Goal: Transaction & Acquisition: Subscribe to service/newsletter

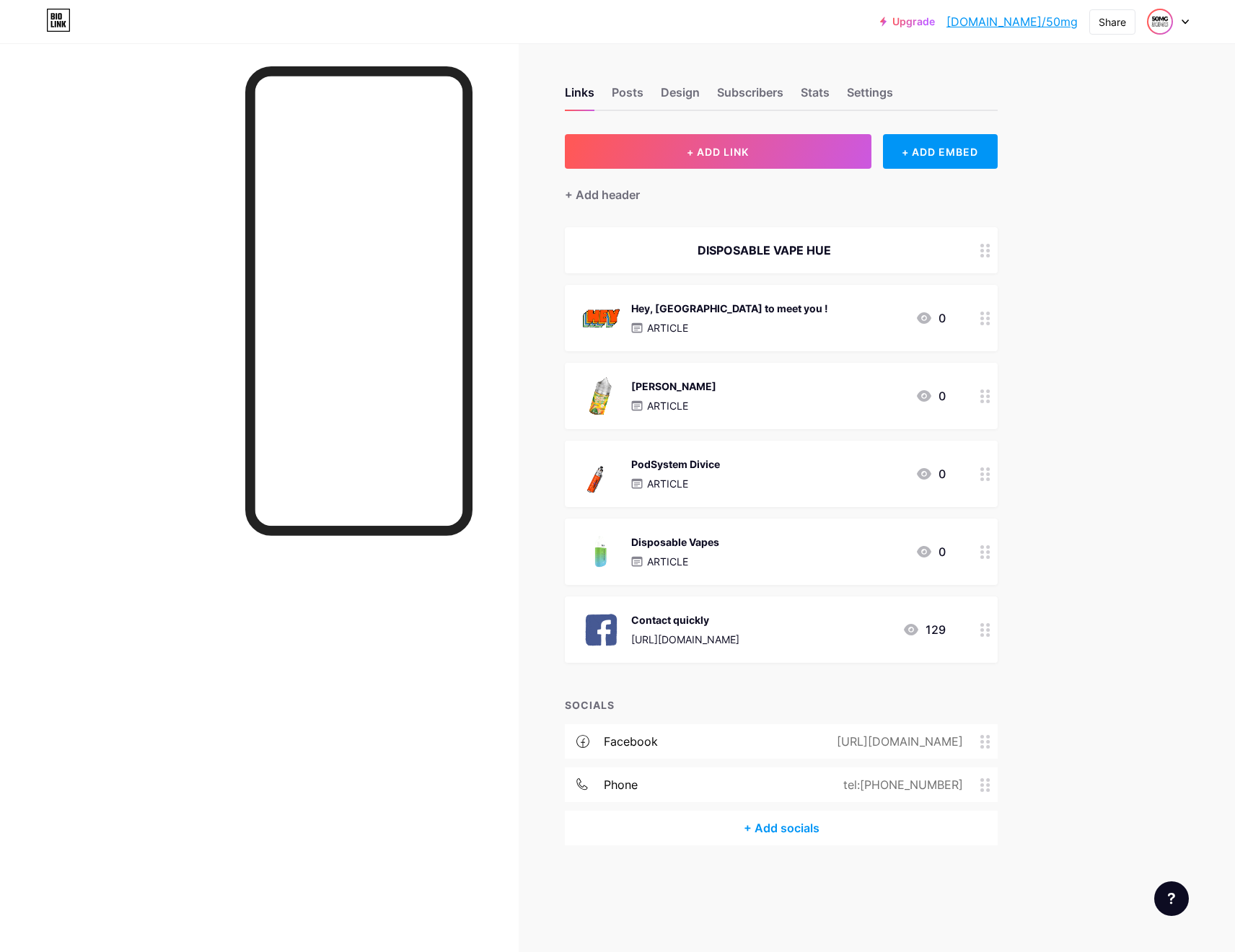
click at [1160, 22] on img at bounding box center [1160, 21] width 23 height 23
click at [1189, 24] on div "Upgrade [DOMAIN_NAME]/50mg [DOMAIN_NAME]/50mg Share Switch accounts 50MG [DOMAI…" at bounding box center [618, 21] width 1235 height 26
click at [1187, 24] on icon at bounding box center [1185, 22] width 7 height 5
click at [1097, 195] on li "Logout" at bounding box center [1099, 203] width 179 height 39
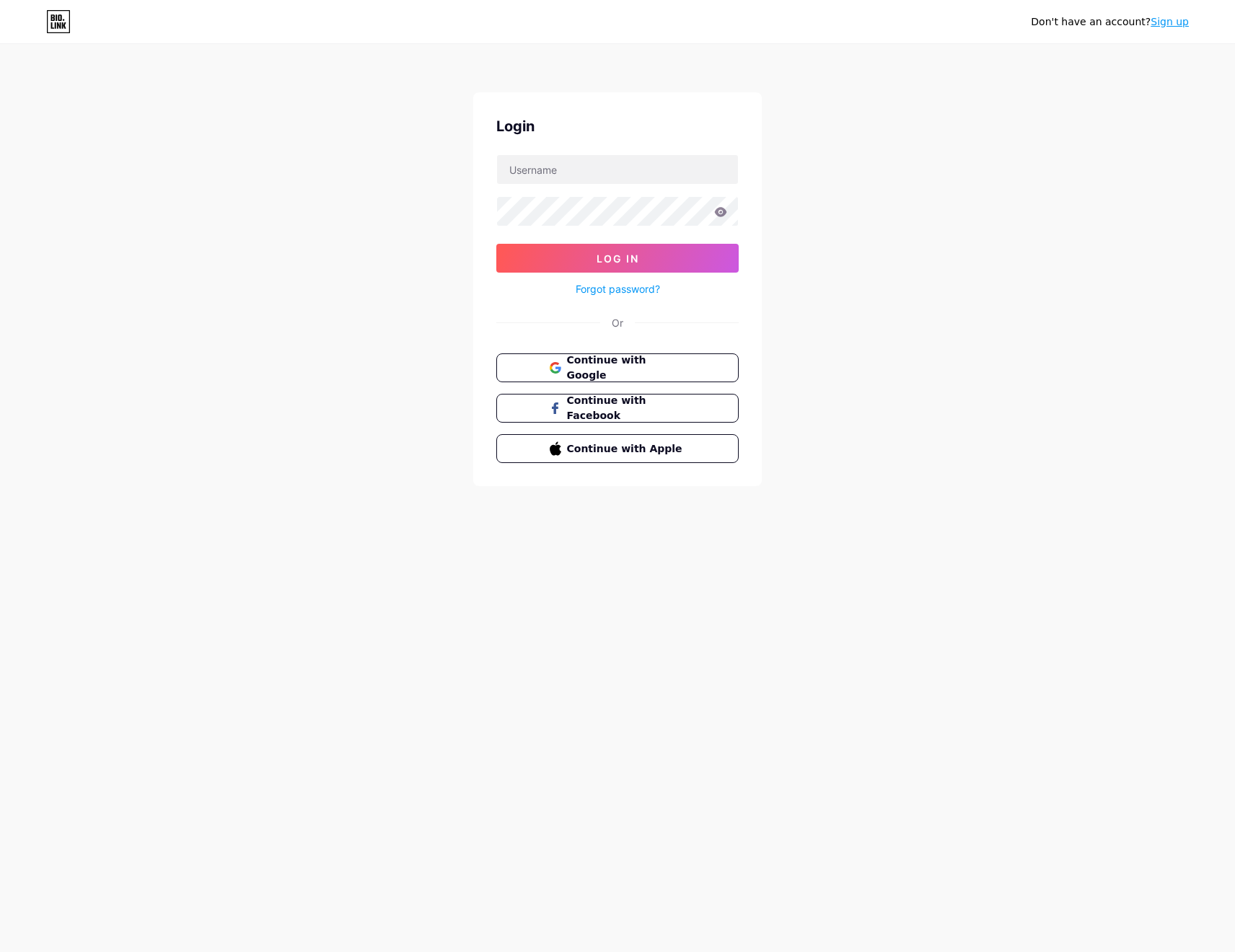
click at [571, 154] on div at bounding box center [618, 169] width 242 height 30
click at [583, 350] on div "Login Log In Forgot password? Or Continue with Google Continue with Facebook Co…" at bounding box center [618, 288] width 288 height 394
click at [583, 357] on button "Continue with Google" at bounding box center [617, 367] width 246 height 29
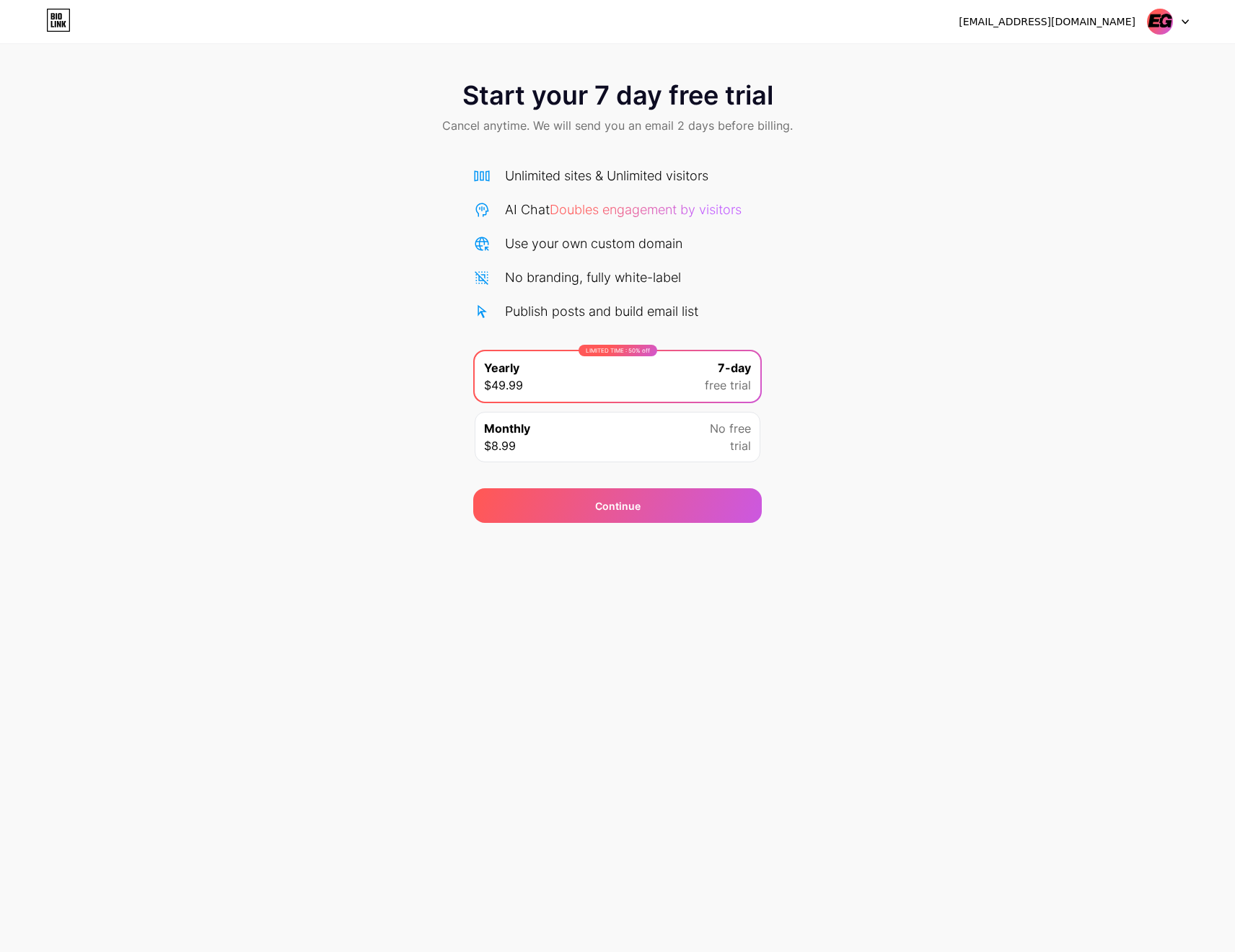
click at [643, 430] on div "Monthly $8.99 No free trial" at bounding box center [617, 437] width 286 height 50
click at [578, 176] on div "Unlimited sites & Unlimited visitors" at bounding box center [607, 176] width 203 height 19
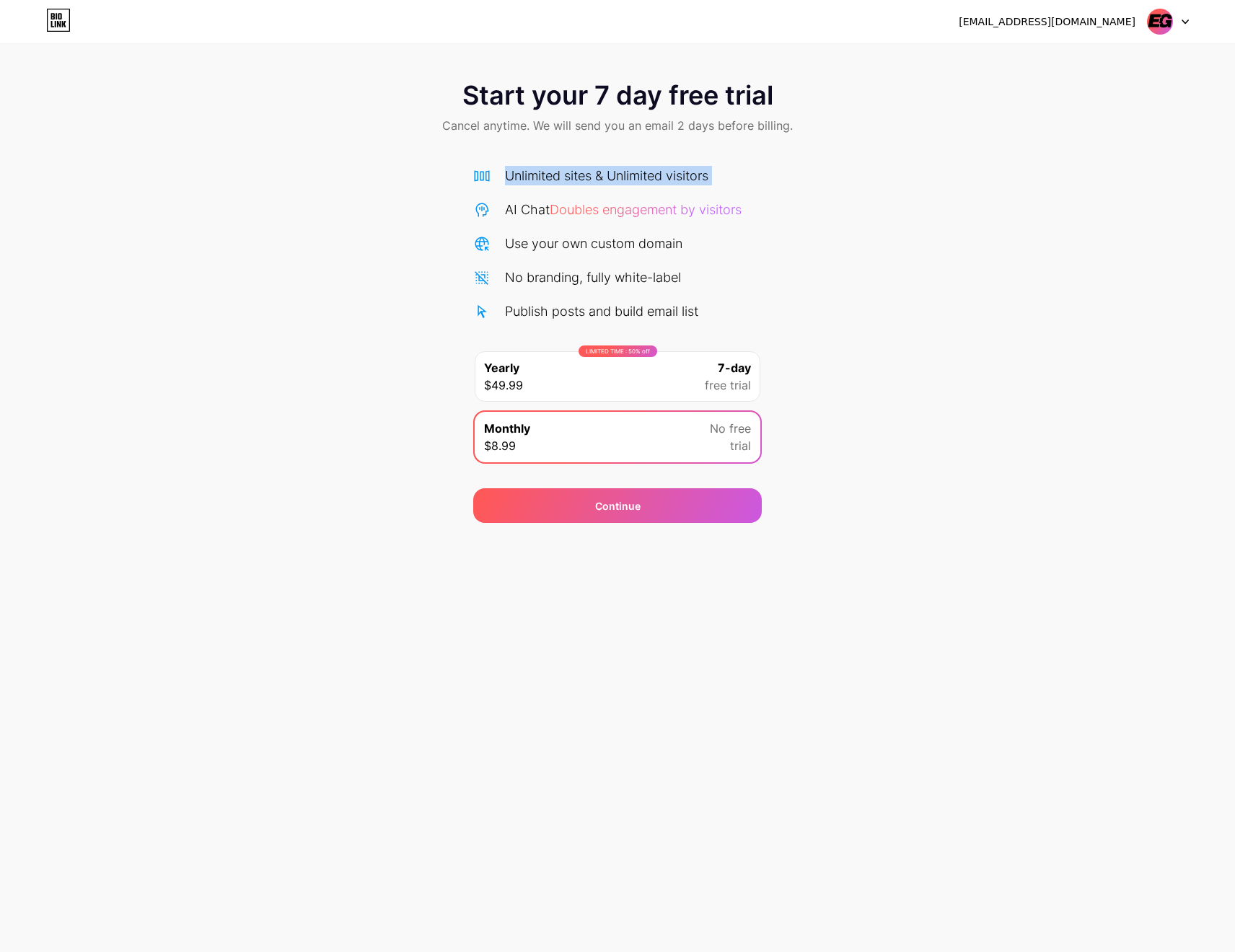
click at [578, 176] on div "Unlimited sites & Unlimited visitors" at bounding box center [607, 176] width 203 height 19
click at [484, 137] on div "Start your 7 day free trial Cancel anytime. We will send you an email 2 days be…" at bounding box center [618, 109] width 1235 height 85
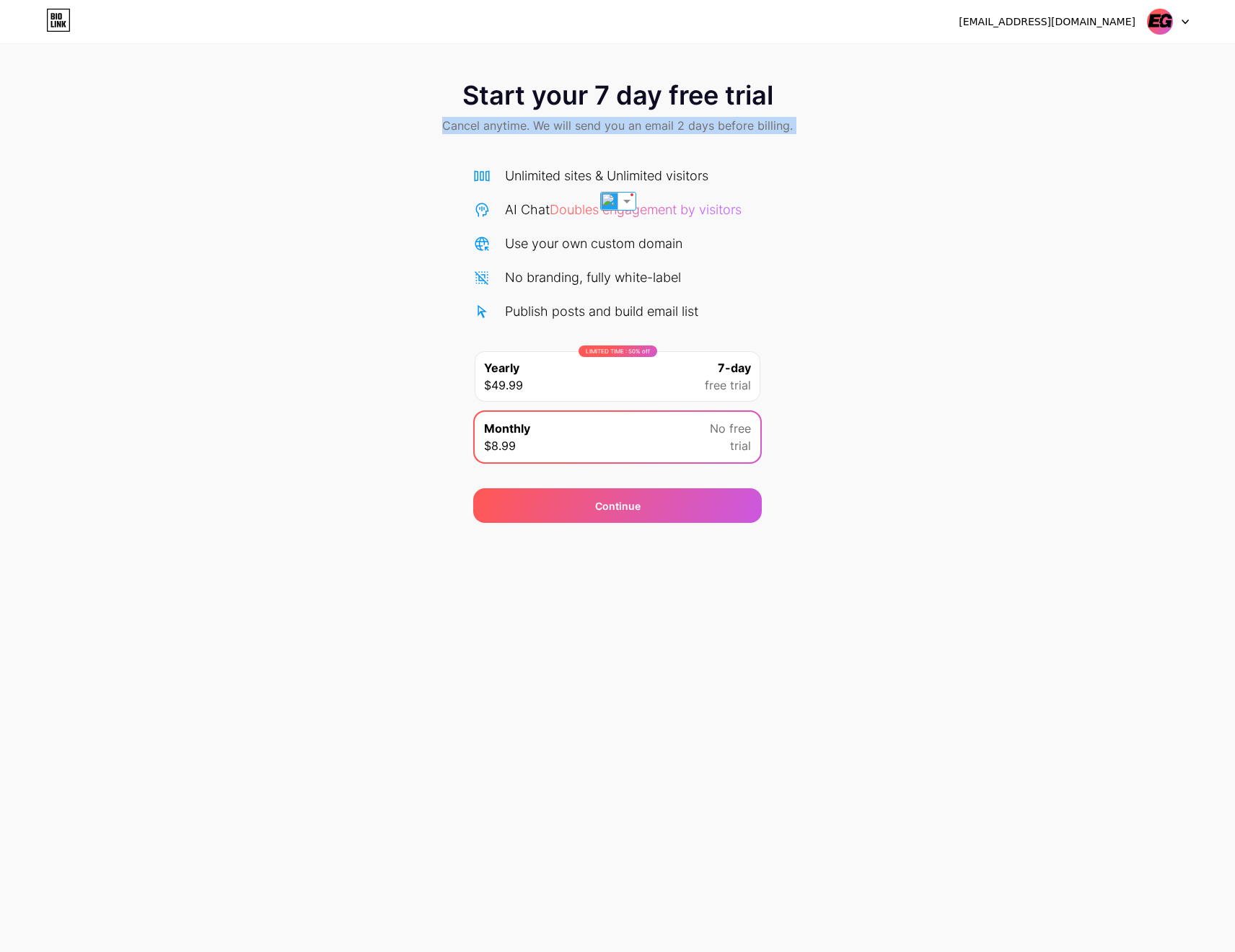
click at [964, 151] on div "Start your 7 day free trial Cancel anytime. We will send you an email 2 days be…" at bounding box center [618, 295] width 1235 height 457
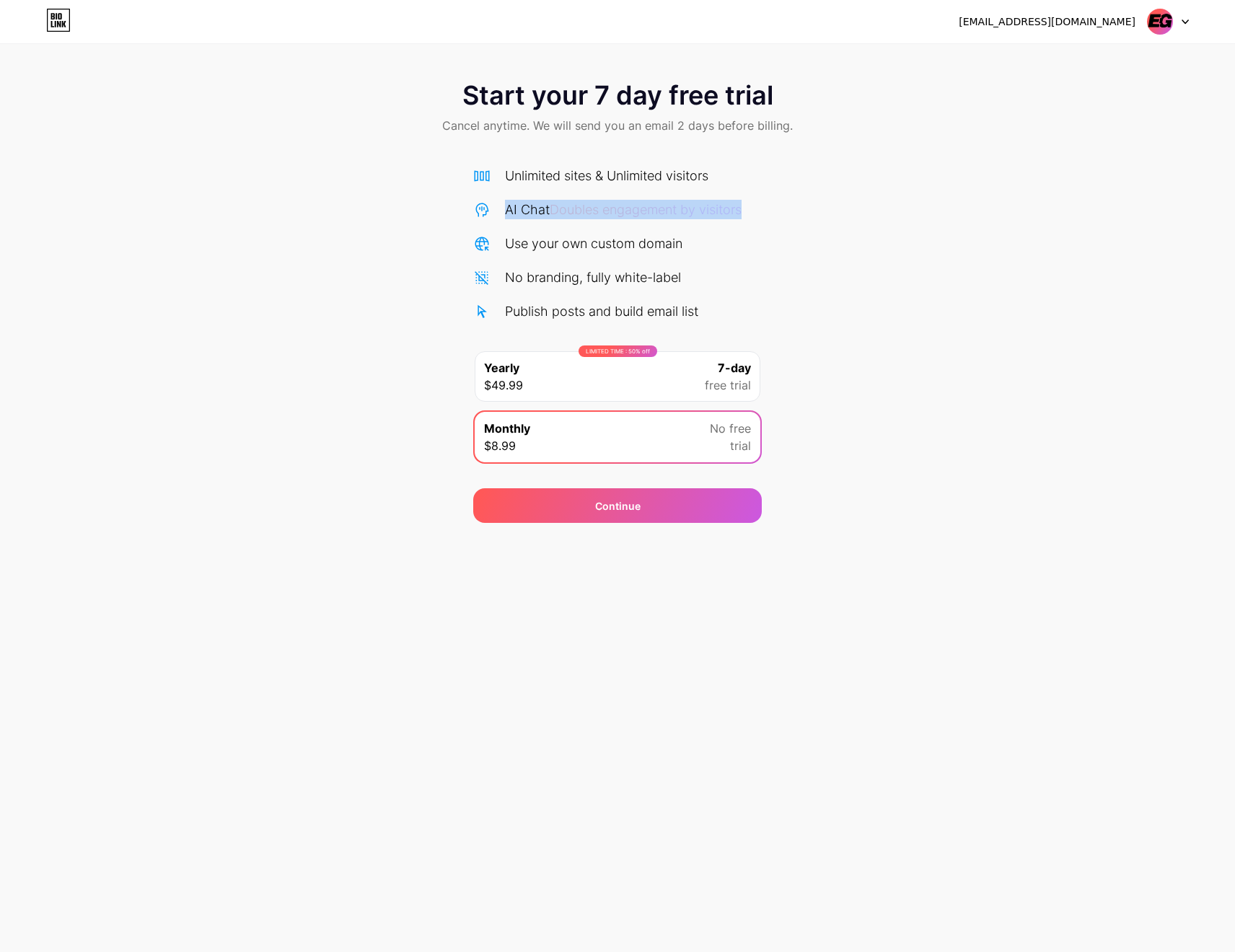
drag, startPoint x: 504, startPoint y: 208, endPoint x: 752, endPoint y: 199, distance: 248.2
click at [752, 199] on div "Unlimited sites & Unlimited visitors AI Chat Doubles engagement by visitors Use…" at bounding box center [618, 243] width 288 height 155
click at [762, 203] on div "Start your 7 day free trial Cancel anytime. We will send you an email 2 days be…" at bounding box center [618, 295] width 1235 height 457
drag, startPoint x: 497, startPoint y: 203, endPoint x: 777, endPoint y: 205, distance: 280.0
click at [777, 205] on div "Start your 7 day free trial Cancel anytime. We will send you an email 2 days be…" at bounding box center [618, 295] width 1235 height 457
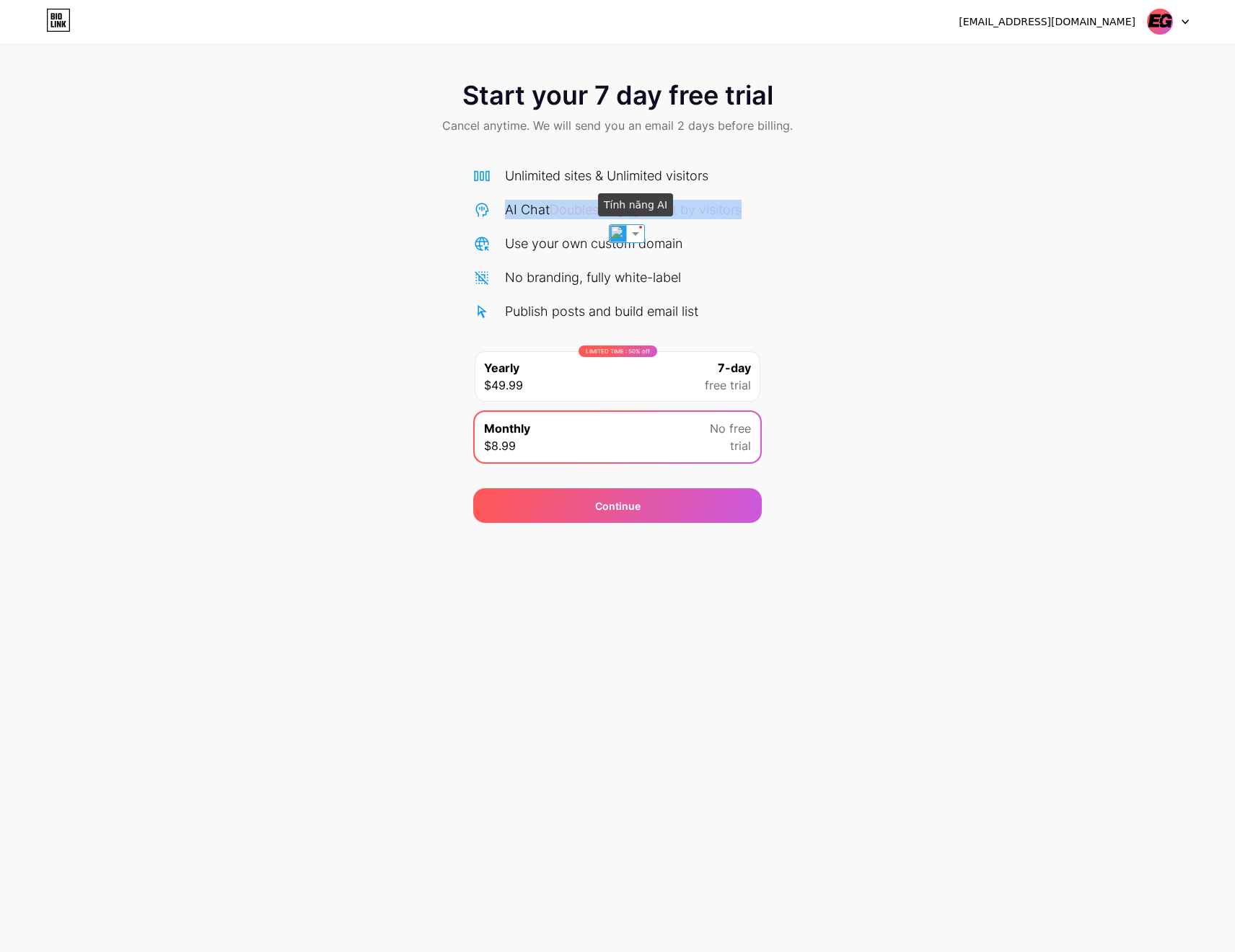
click at [639, 233] on img at bounding box center [635, 234] width 18 height 18
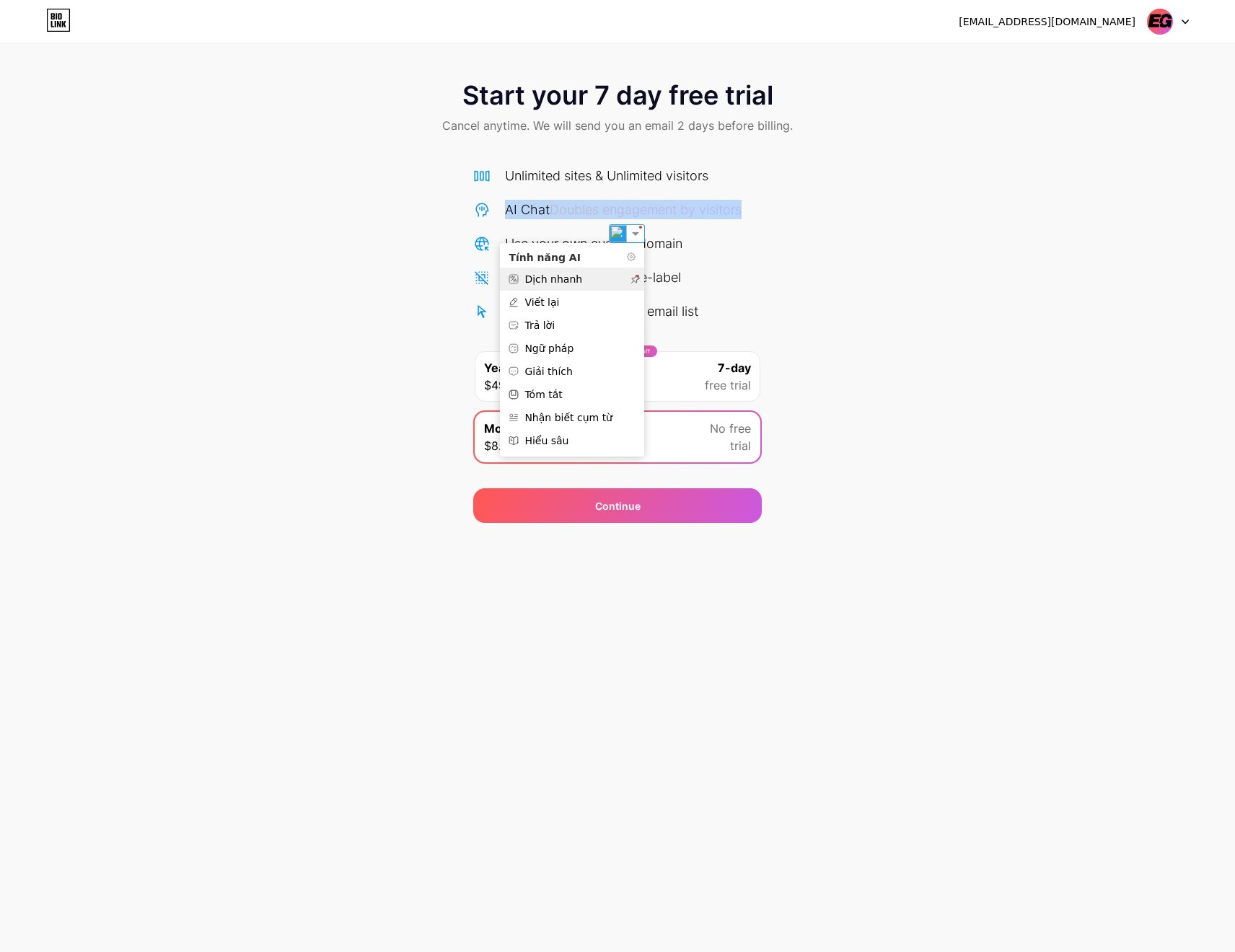
click at [579, 281] on img at bounding box center [568, 279] width 119 height 23
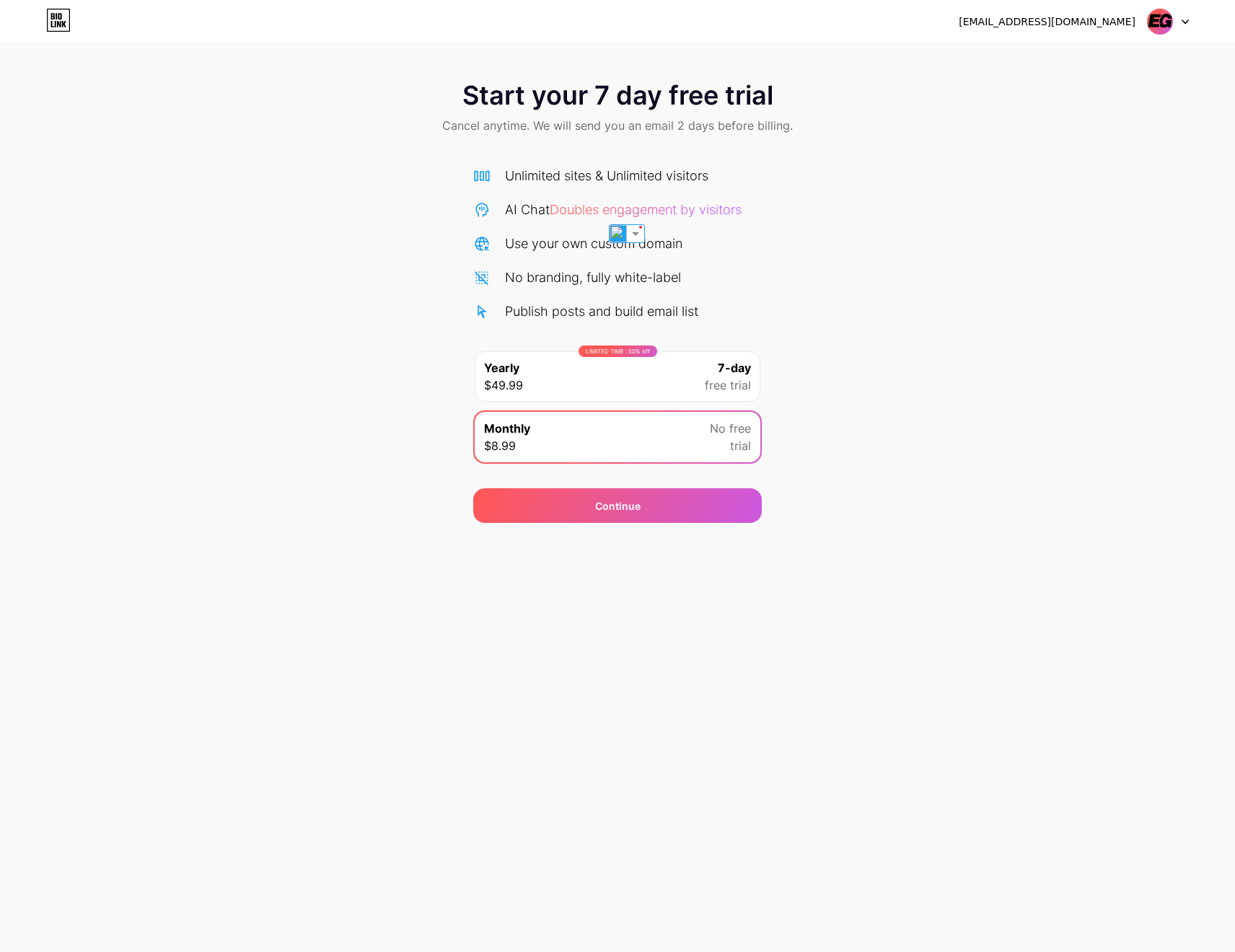
drag, startPoint x: 759, startPoint y: 207, endPoint x: 495, endPoint y: 205, distance: 264.0
click at [495, 205] on div "AI Chat Doubles engagement by visitors" at bounding box center [618, 210] width 288 height 19
drag, startPoint x: 551, startPoint y: 196, endPoint x: 483, endPoint y: 204, distance: 68.5
click at [483, 204] on icon at bounding box center [482, 210] width 18 height 18
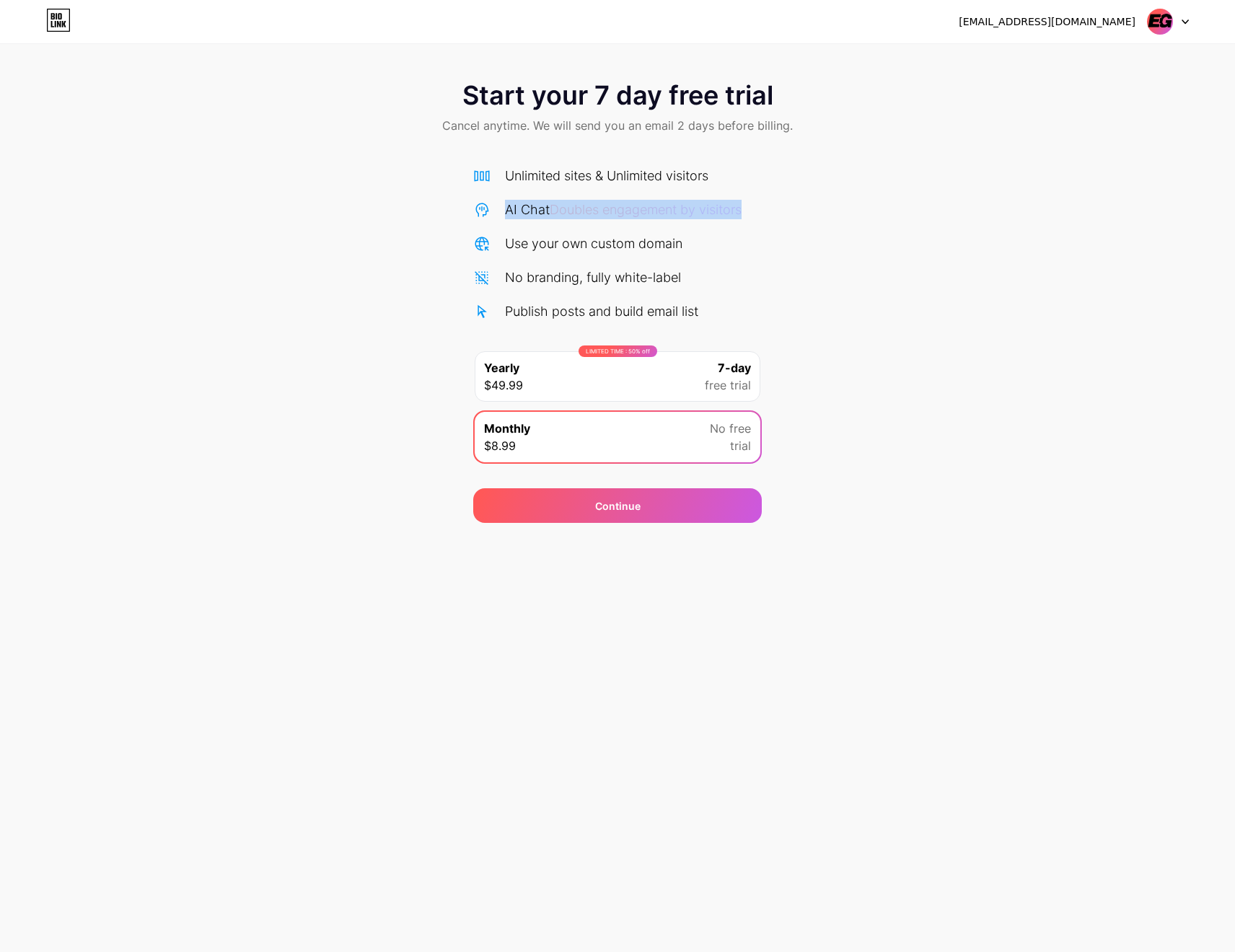
drag, startPoint x: 499, startPoint y: 208, endPoint x: 756, endPoint y: 208, distance: 257.0
click at [756, 208] on div "AI Chat Doubles engagement by visitors" at bounding box center [618, 210] width 288 height 19
click at [641, 235] on img at bounding box center [635, 234] width 18 height 18
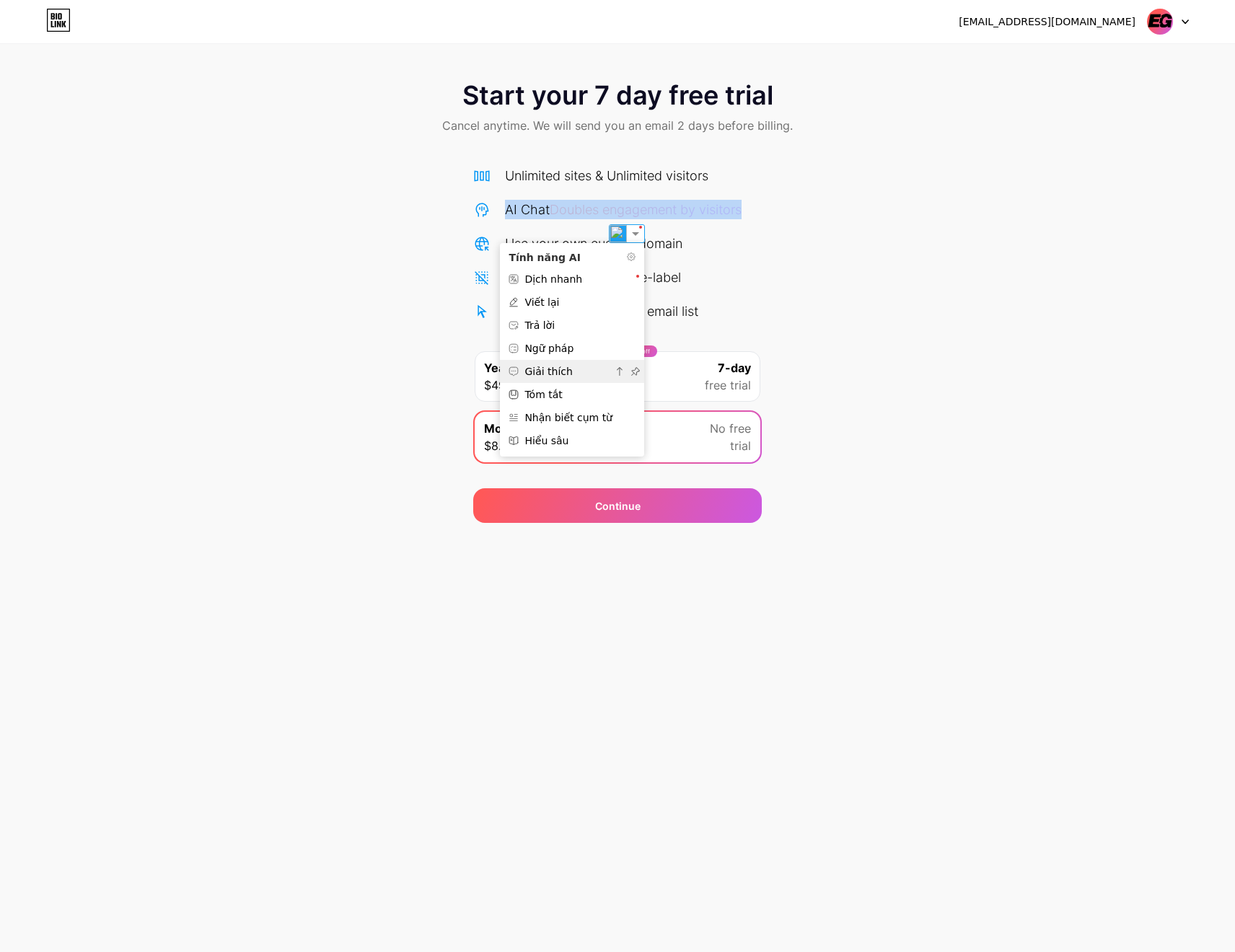
click at [576, 377] on img at bounding box center [560, 372] width 104 height 23
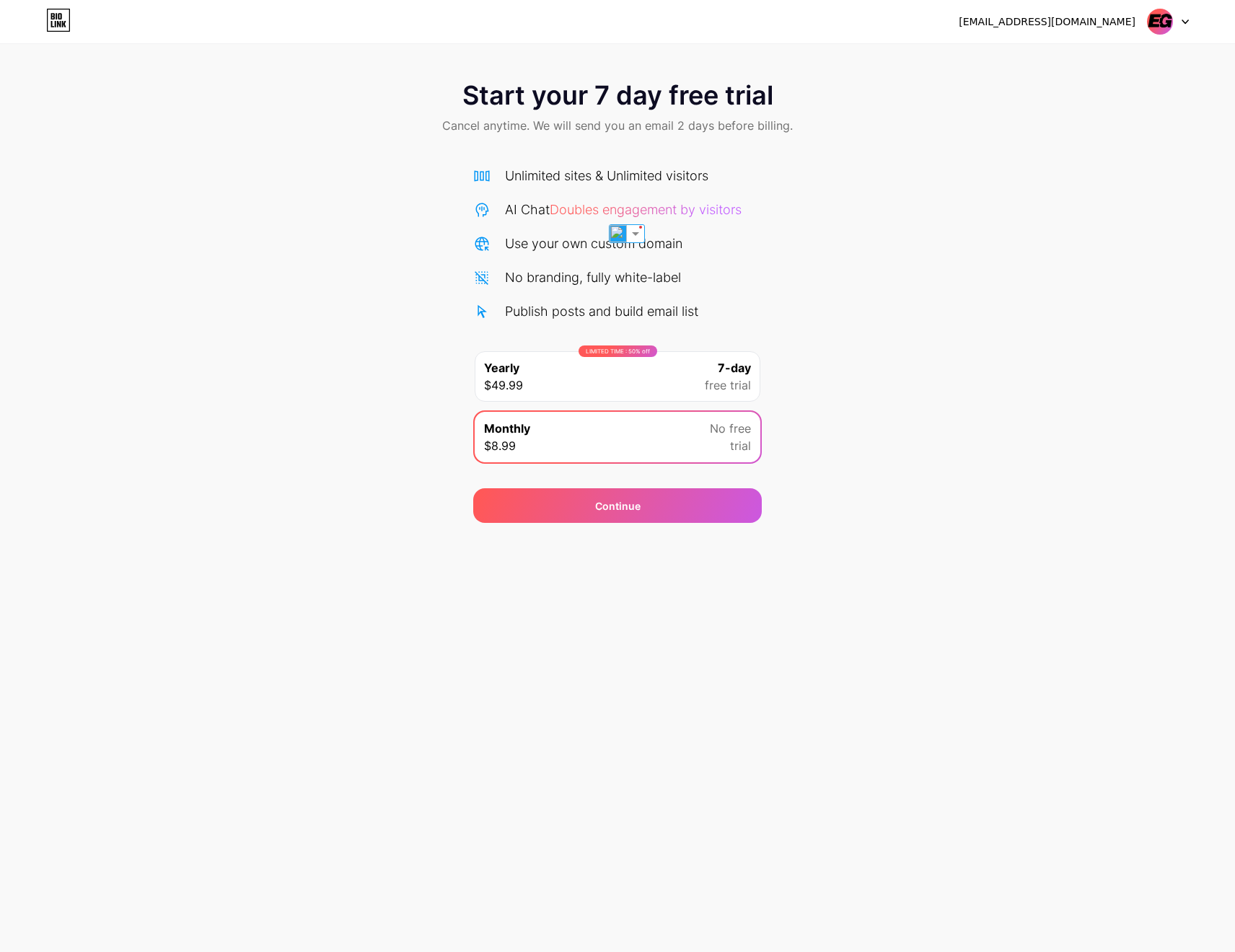
click at [835, 304] on div "Start your 7 day free trial Cancel anytime. We will send you an email 2 days be…" at bounding box center [618, 295] width 1235 height 457
click at [524, 218] on div "AI Chat Doubles engagement by visitors" at bounding box center [623, 210] width 236 height 19
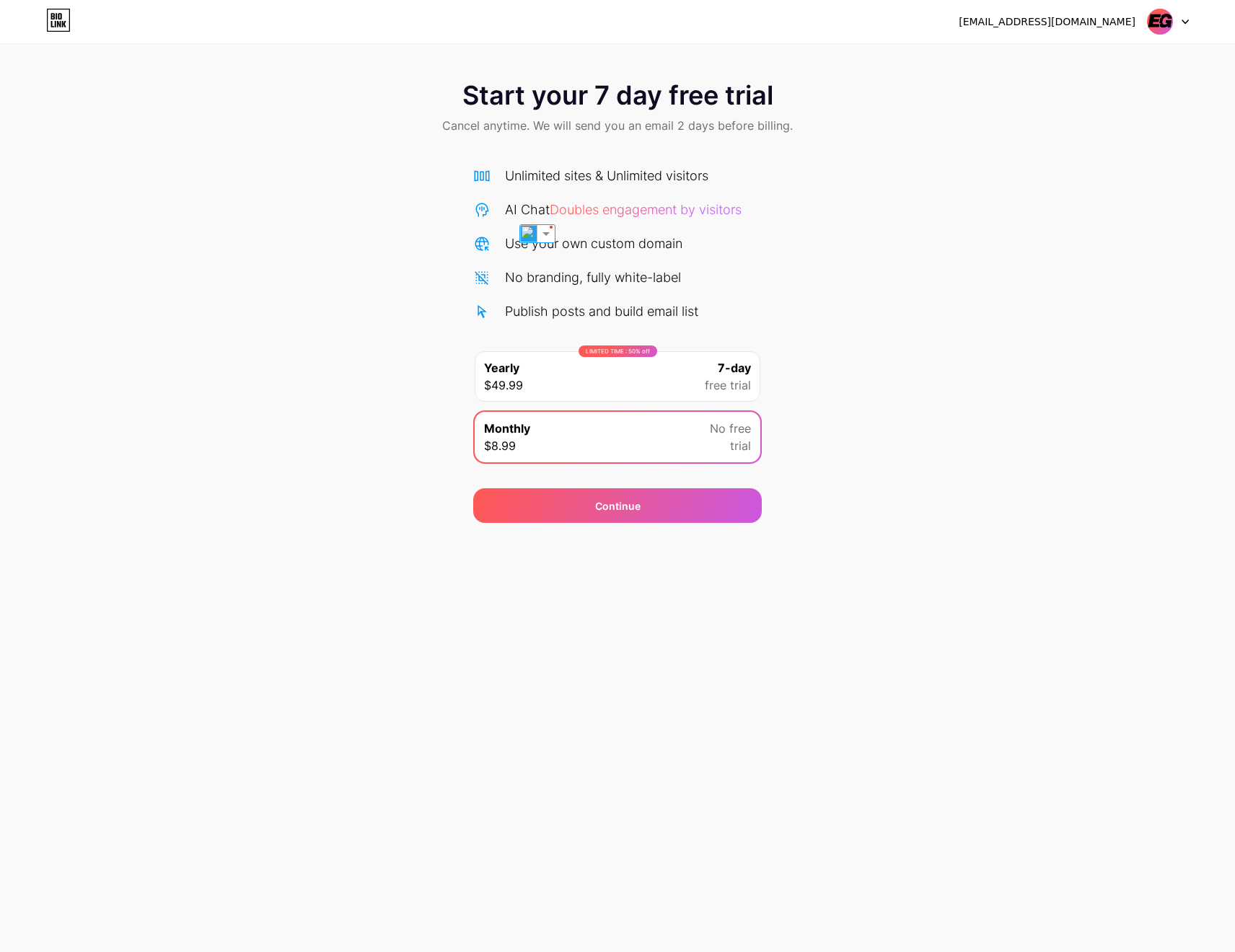
click at [681, 240] on div "Use your own custom domain" at bounding box center [594, 243] width 178 height 19
copy div "Use your own custom domain"
